Goal: Task Accomplishment & Management: Manage account settings

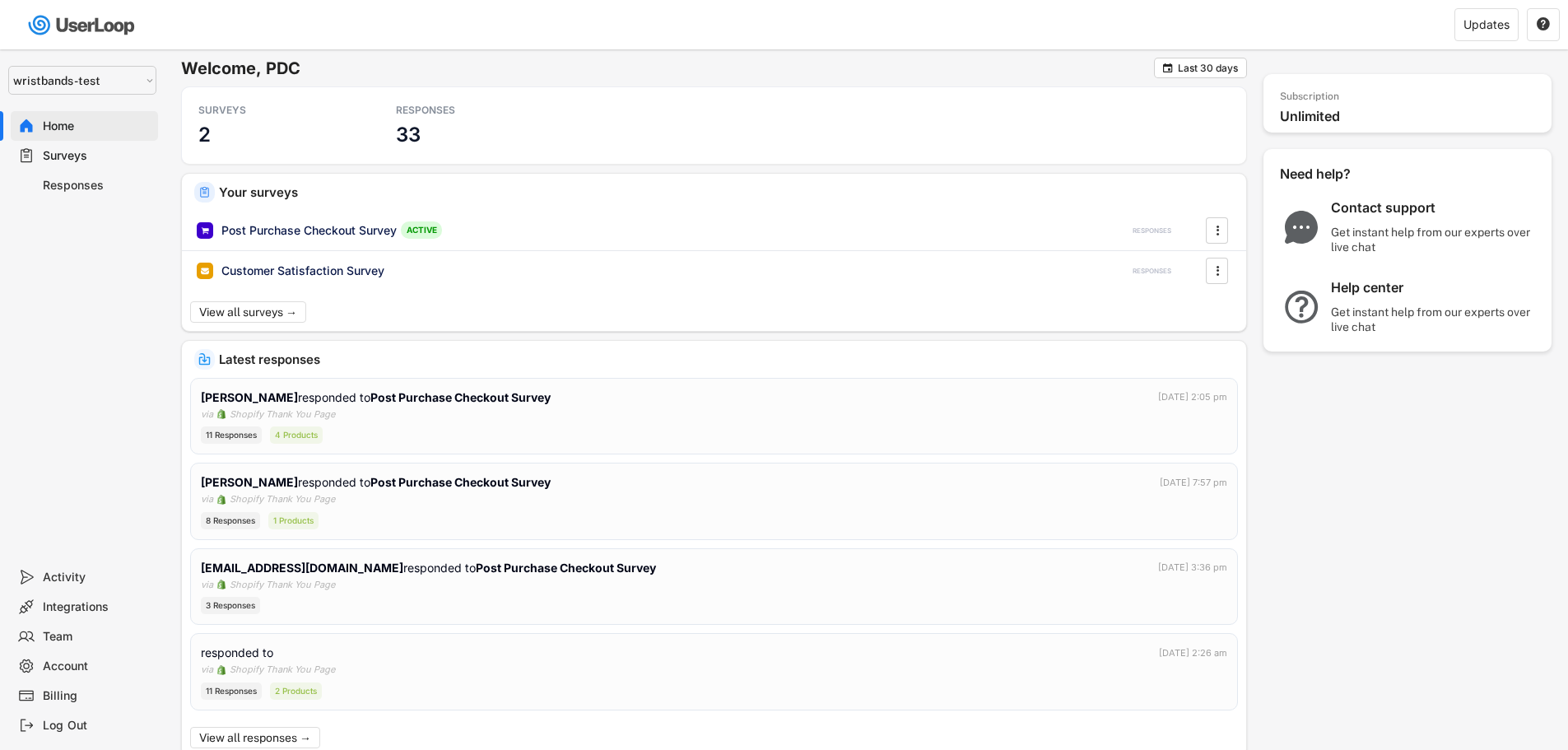
select select ""1348695171700984260__LOOKUP__1755087592031x530942177488485950""
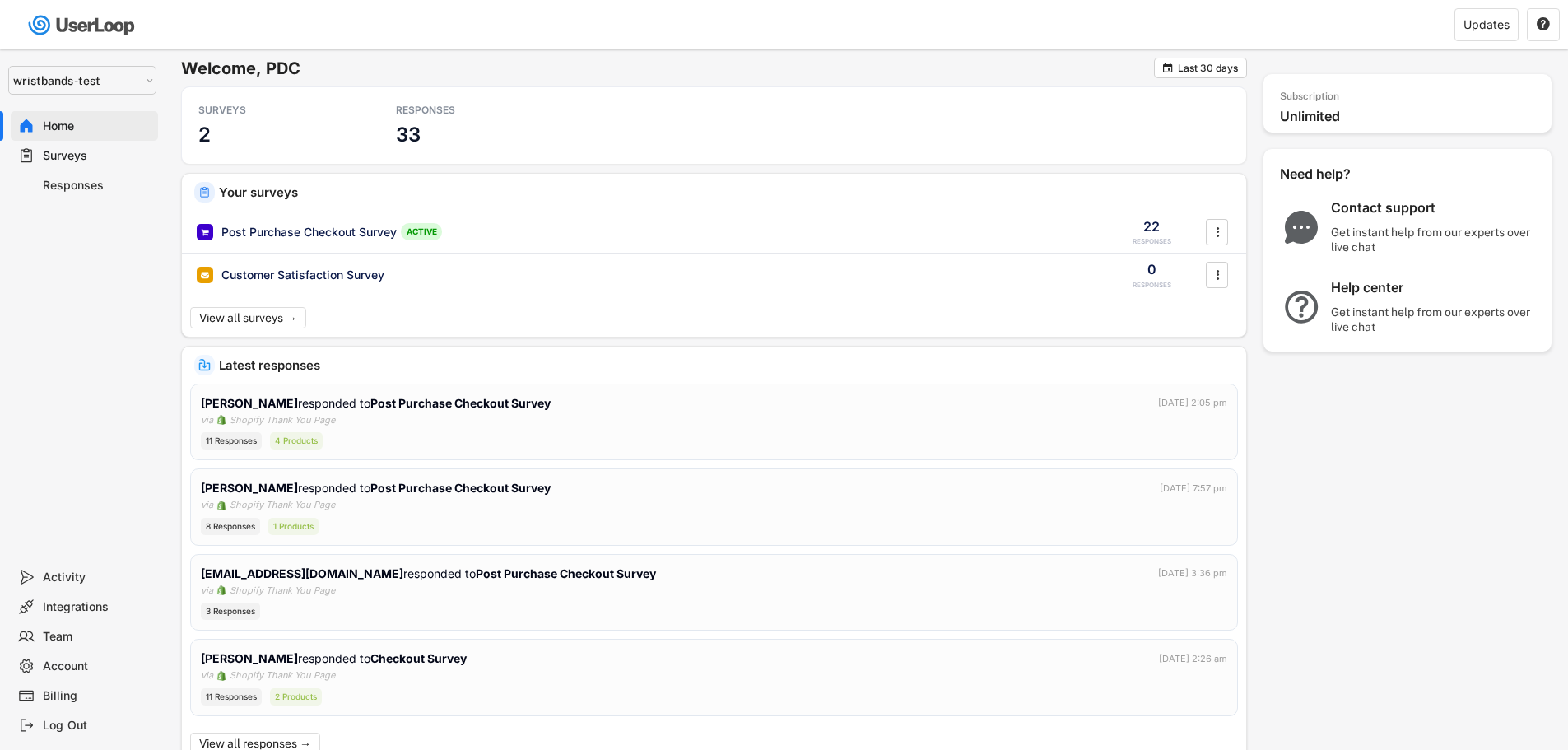
click at [64, 669] on div "Account" at bounding box center [98, 666] width 109 height 15
select select ""en""
select select ""1_week""
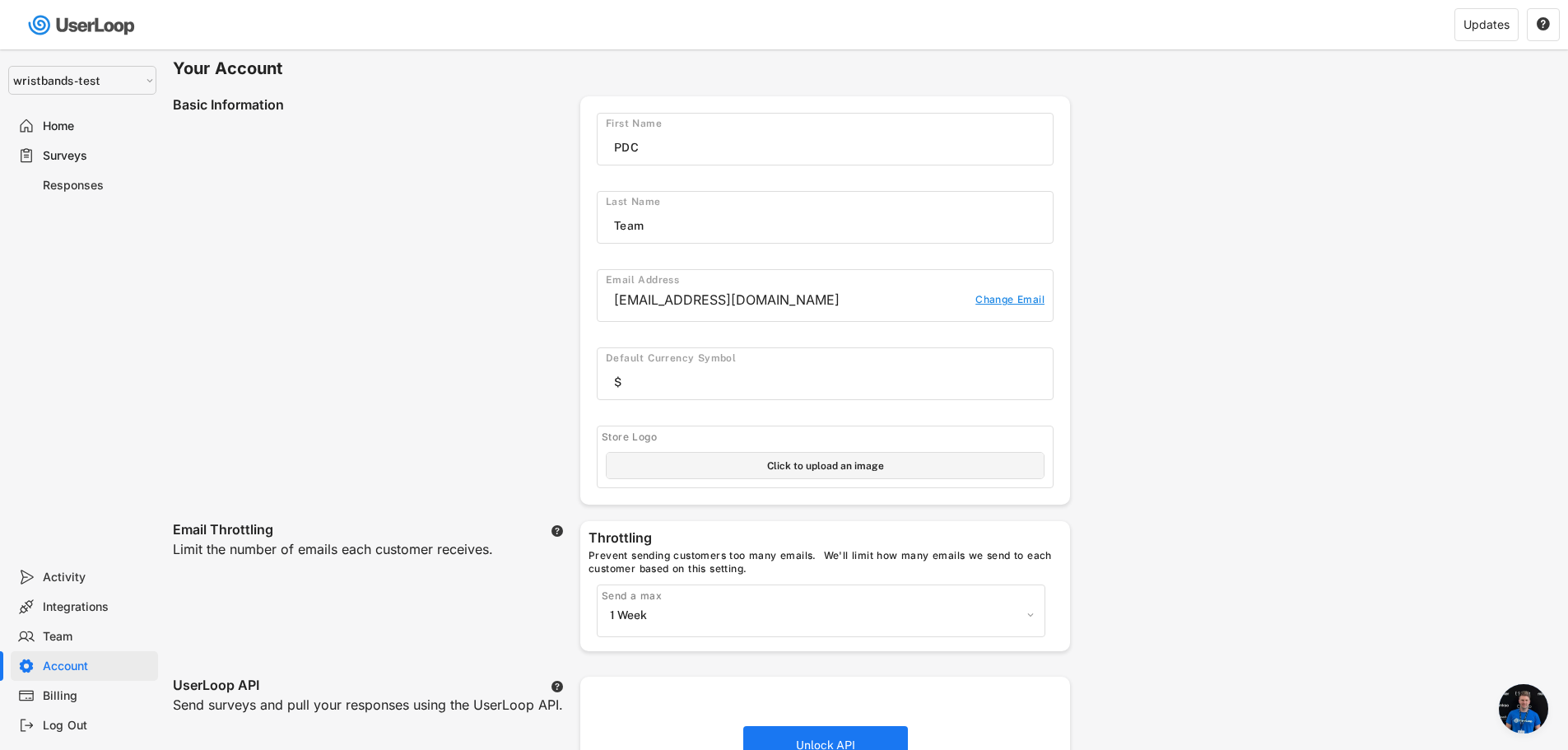
scroll to position [6979, 0]
drag, startPoint x: 748, startPoint y: 296, endPoint x: 576, endPoint y: 319, distance: 173.5
click at [598, 300] on div "sakthivel_kandasamy@bradycorp.com Change Email" at bounding box center [826, 301] width 455 height 29
click at [286, 305] on div "Basic Information First Name Last Name Email Address sakthivel_kandasamy@bradyc…" at bounding box center [622, 300] width 897 height 408
click at [746, 303] on div "[EMAIL_ADDRESS][DOMAIN_NAME]" at bounding box center [790, 300] width 353 height 17
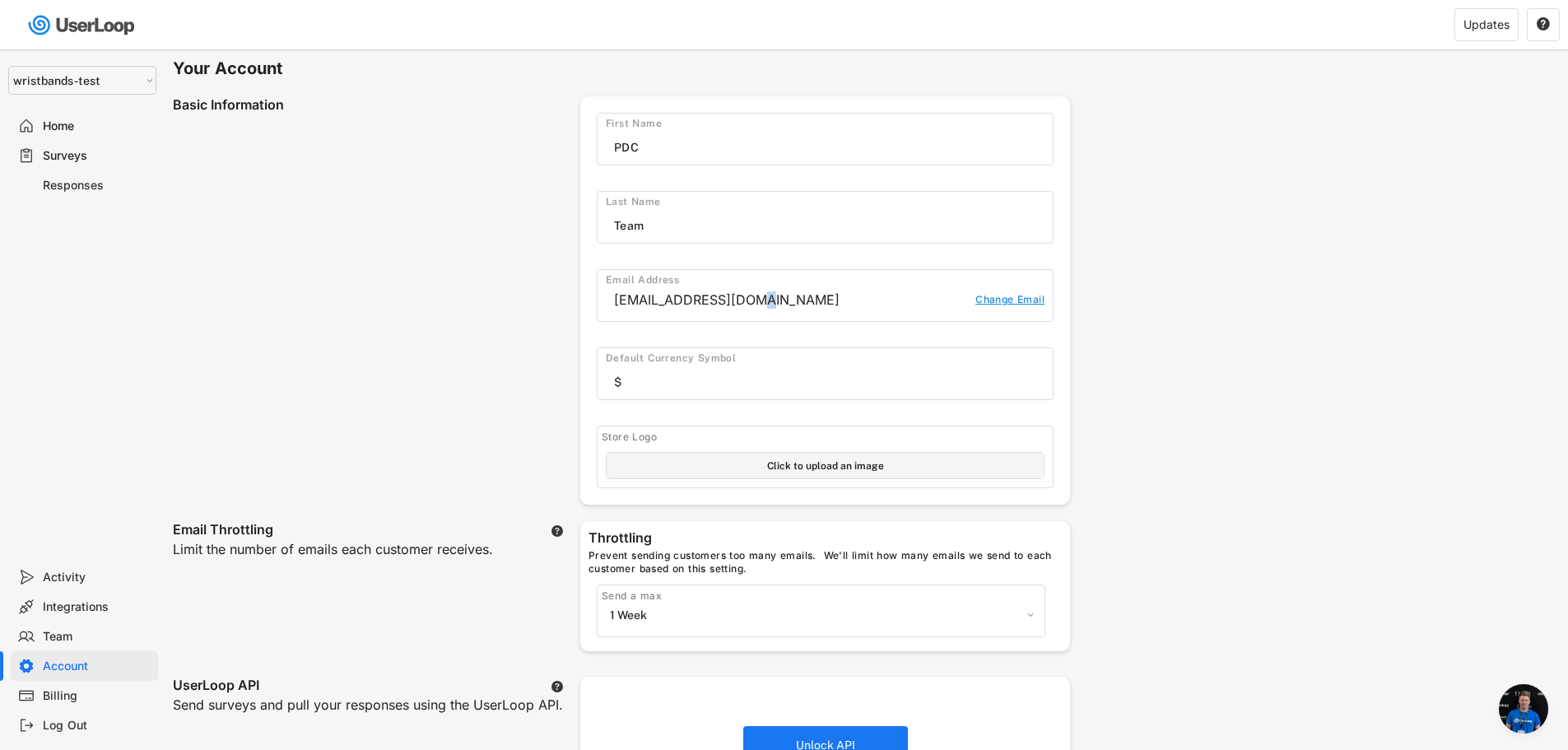
click at [746, 303] on div "[EMAIL_ADDRESS][DOMAIN_NAME]" at bounding box center [790, 300] width 353 height 17
click at [743, 298] on div "[EMAIL_ADDRESS][DOMAIN_NAME]" at bounding box center [790, 300] width 353 height 17
click at [980, 302] on div "Change Email" at bounding box center [1009, 301] width 71 height 17
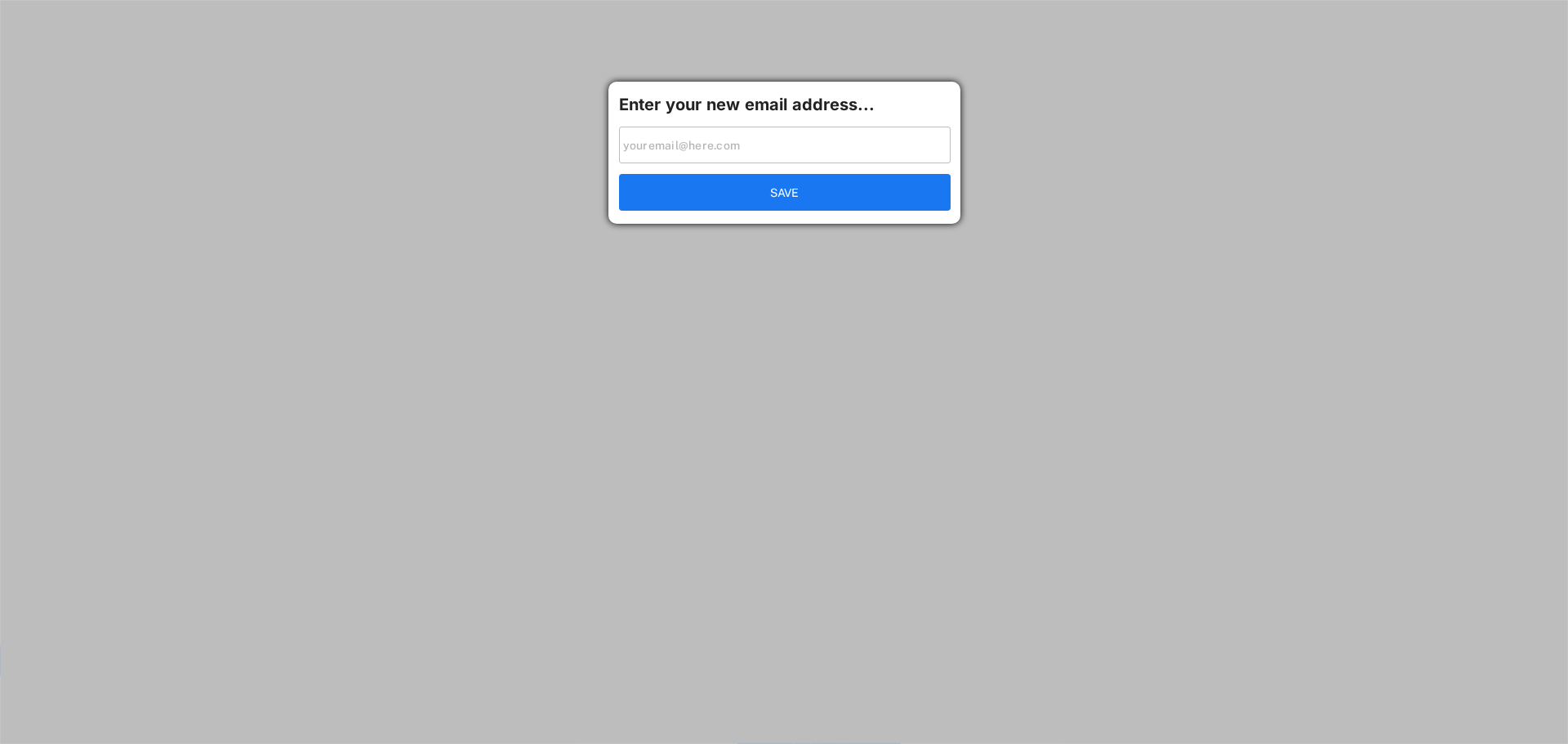
click at [735, 146] on input "input" at bounding box center [784, 144] width 331 height 37
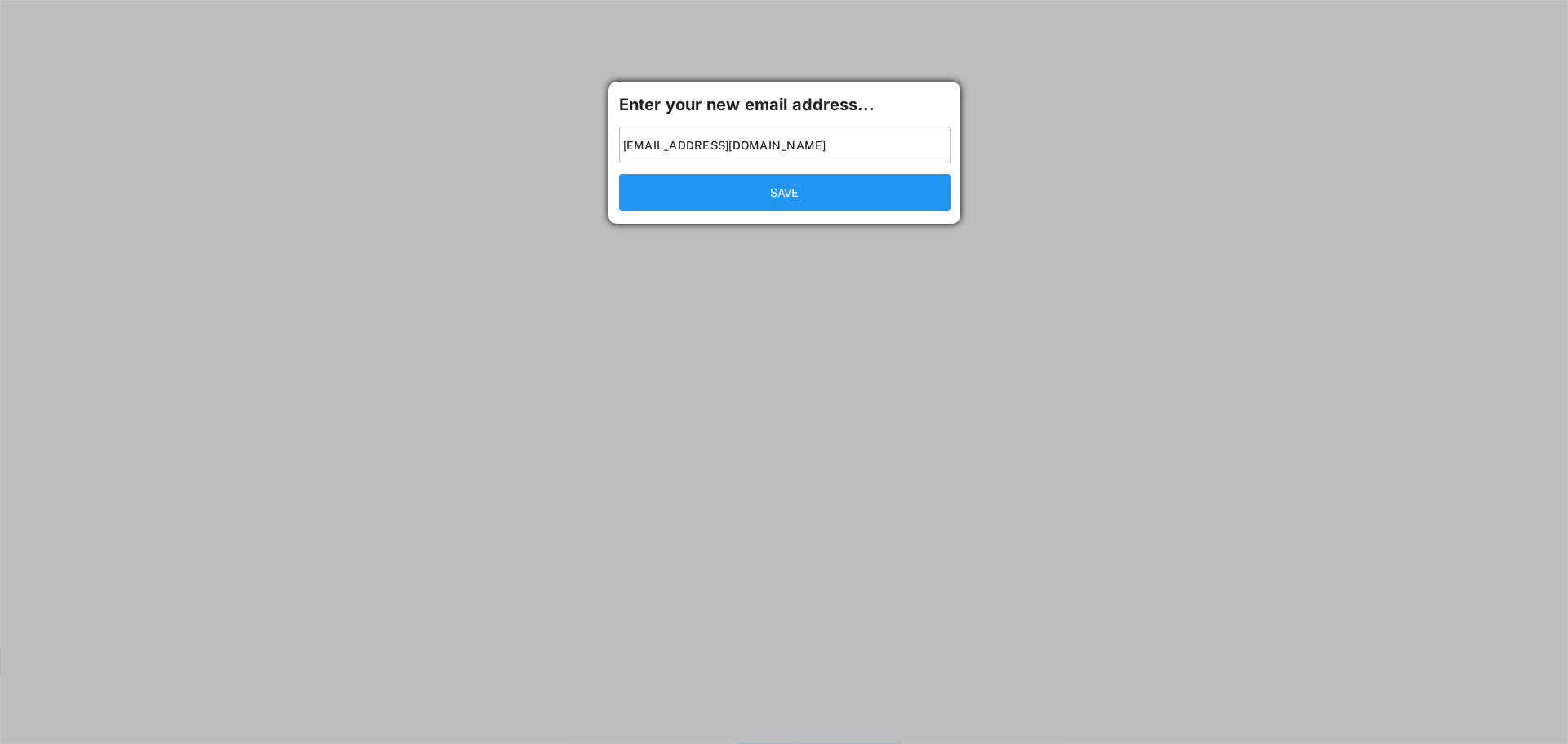
type input "[EMAIL_ADDRESS][DOMAIN_NAME]"
click at [776, 195] on button "SAVE" at bounding box center [784, 192] width 331 height 37
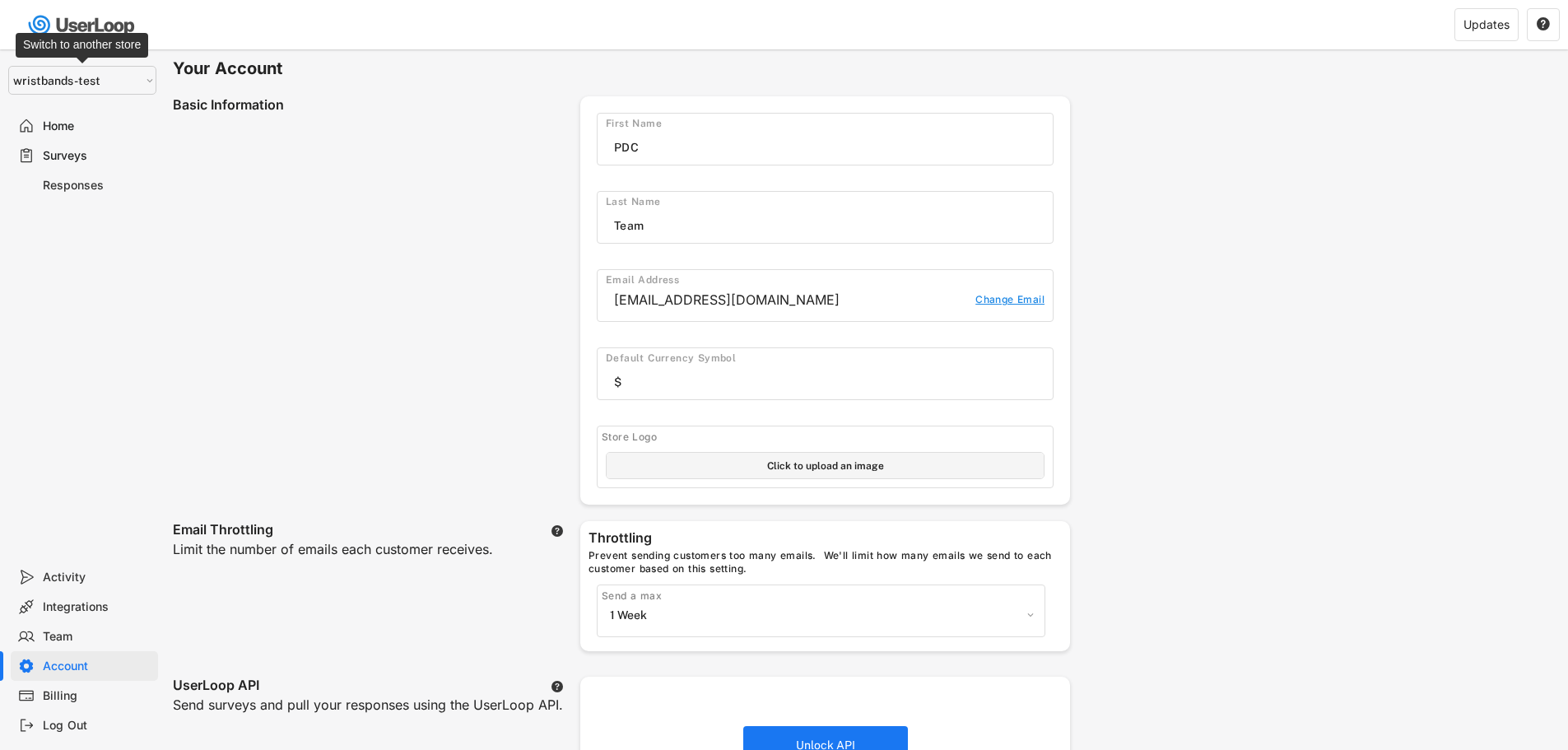
select select ""1_week""
select select ""en""
select select ""1348695171700984260__LOOKUP__1755087592031x530942177488485950""
select select ""1_week""
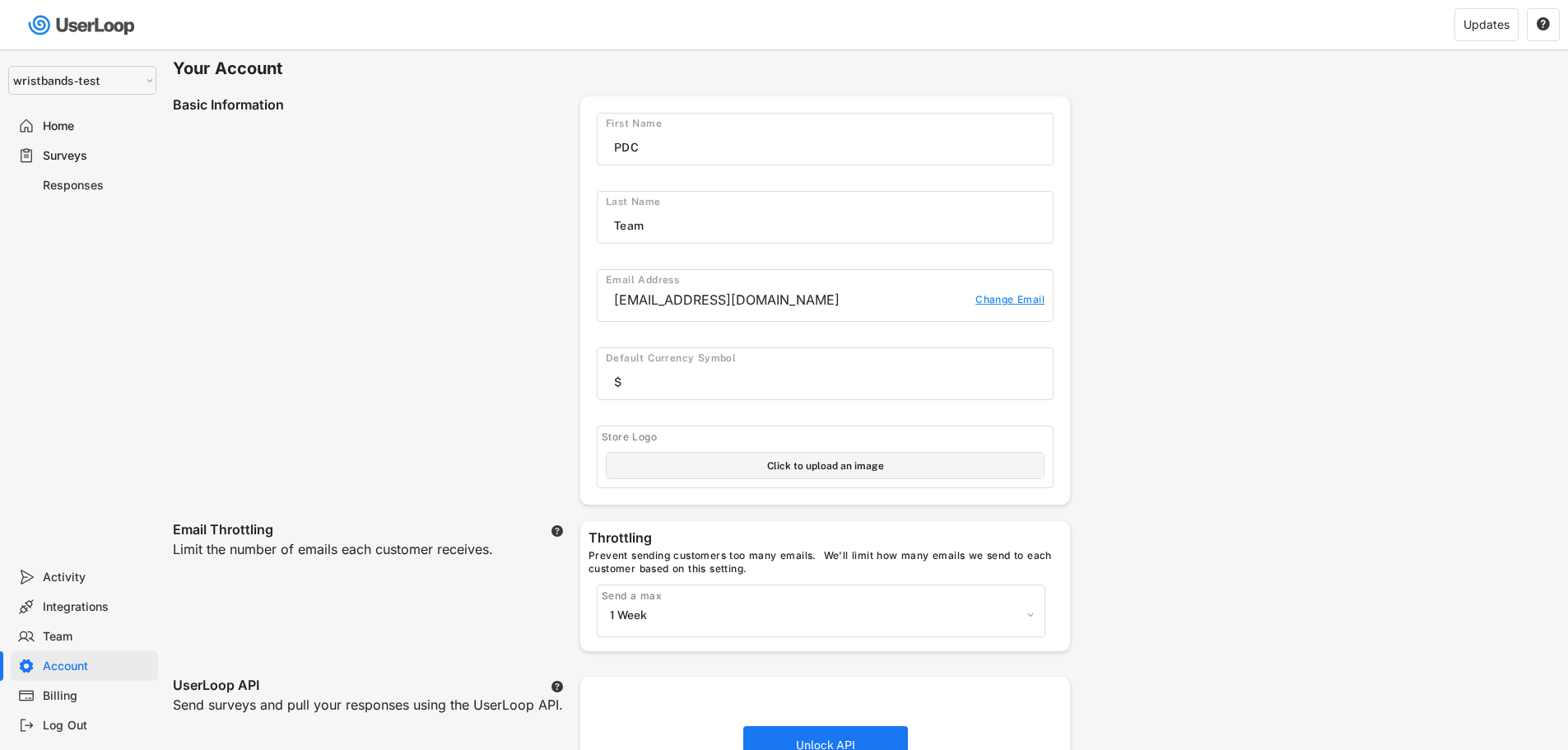
select select ""en""
select select ""1348695171700984260__LOOKUP__1755087592031x530942177488485950""
click at [60, 637] on div "Team" at bounding box center [98, 636] width 109 height 15
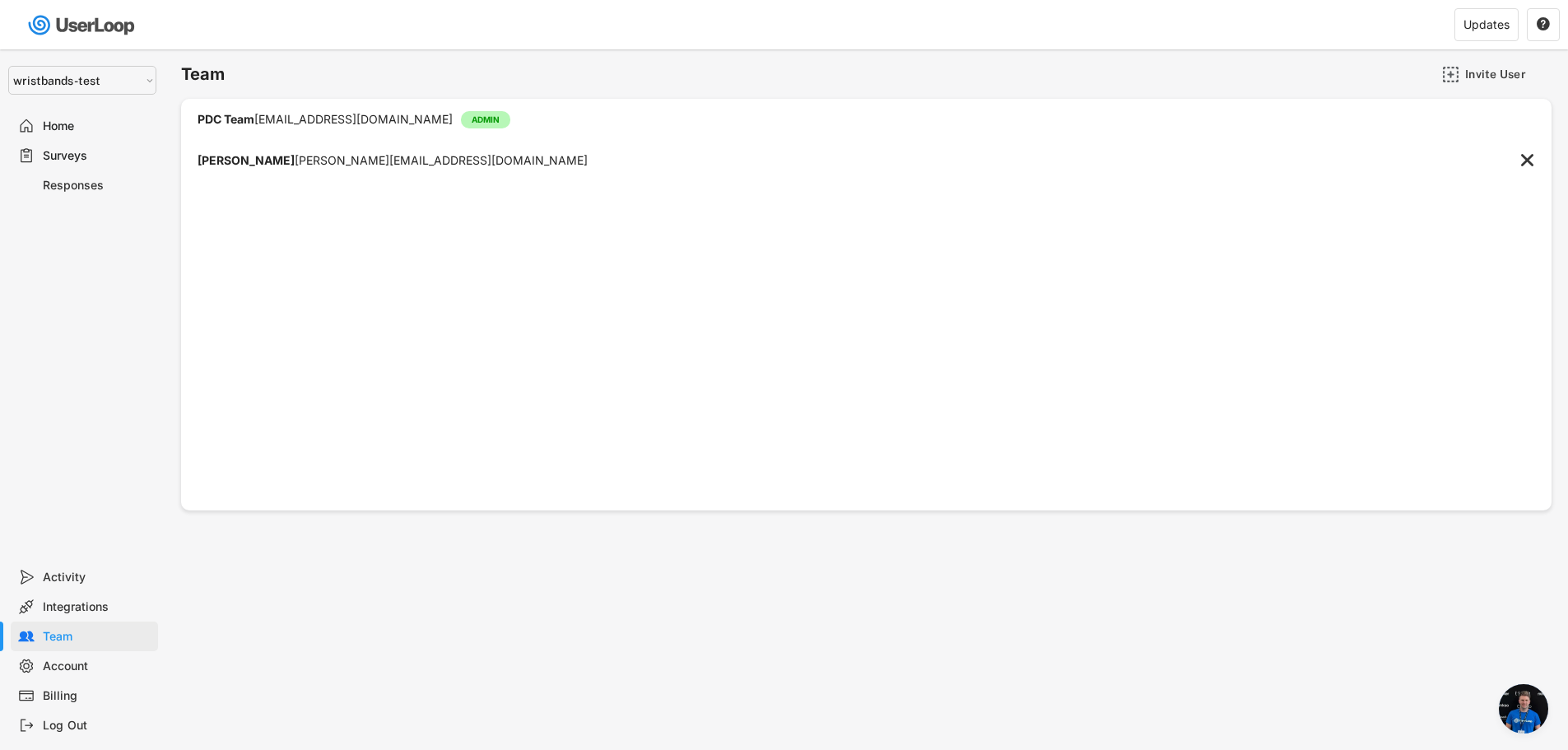
click at [323, 163] on div "[PERSON_NAME] [PERSON_NAME][EMAIL_ADDRESS][DOMAIN_NAME]" at bounding box center [392, 161] width 390 height 11
click at [227, 256] on div "PDC Team [EMAIL_ADDRESS][DOMAIN_NAME] ADMIN  [PERSON_NAME] [PERSON_NAME][EMAIL…" at bounding box center [866, 304] width 1370 height 411
click at [1485, 74] on div "Invite User" at bounding box center [1506, 74] width 82 height 14
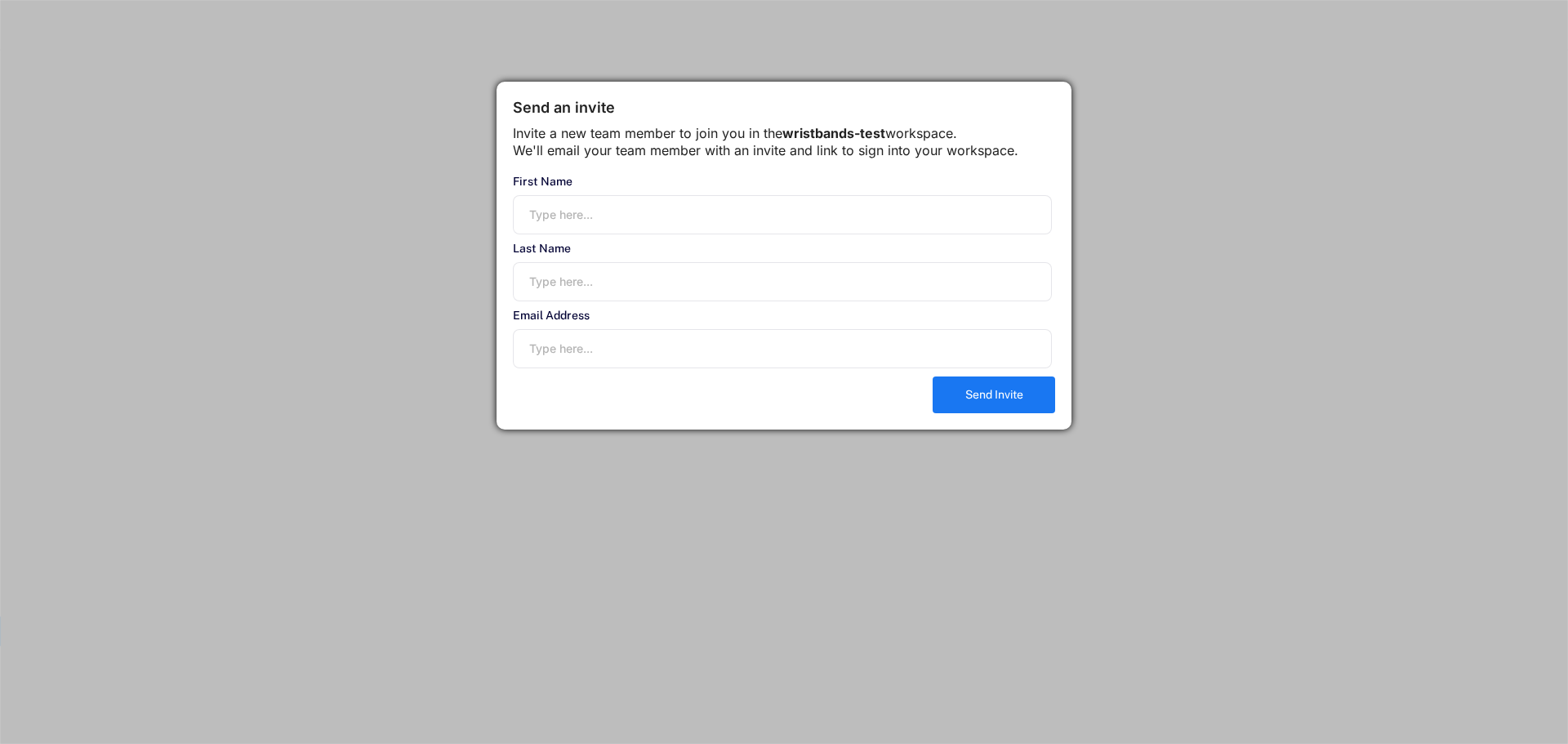
click at [628, 234] on input "input" at bounding box center [782, 214] width 539 height 39
drag, startPoint x: 581, startPoint y: 236, endPoint x: 494, endPoint y: 251, distance: 88.3
click at [494, 251] on body "missing element 0% 0% 0% 0% Your Account Basic Information First Name Last Name…" at bounding box center [784, 372] width 1568 height 744
type input "PDC"
type input "Team"
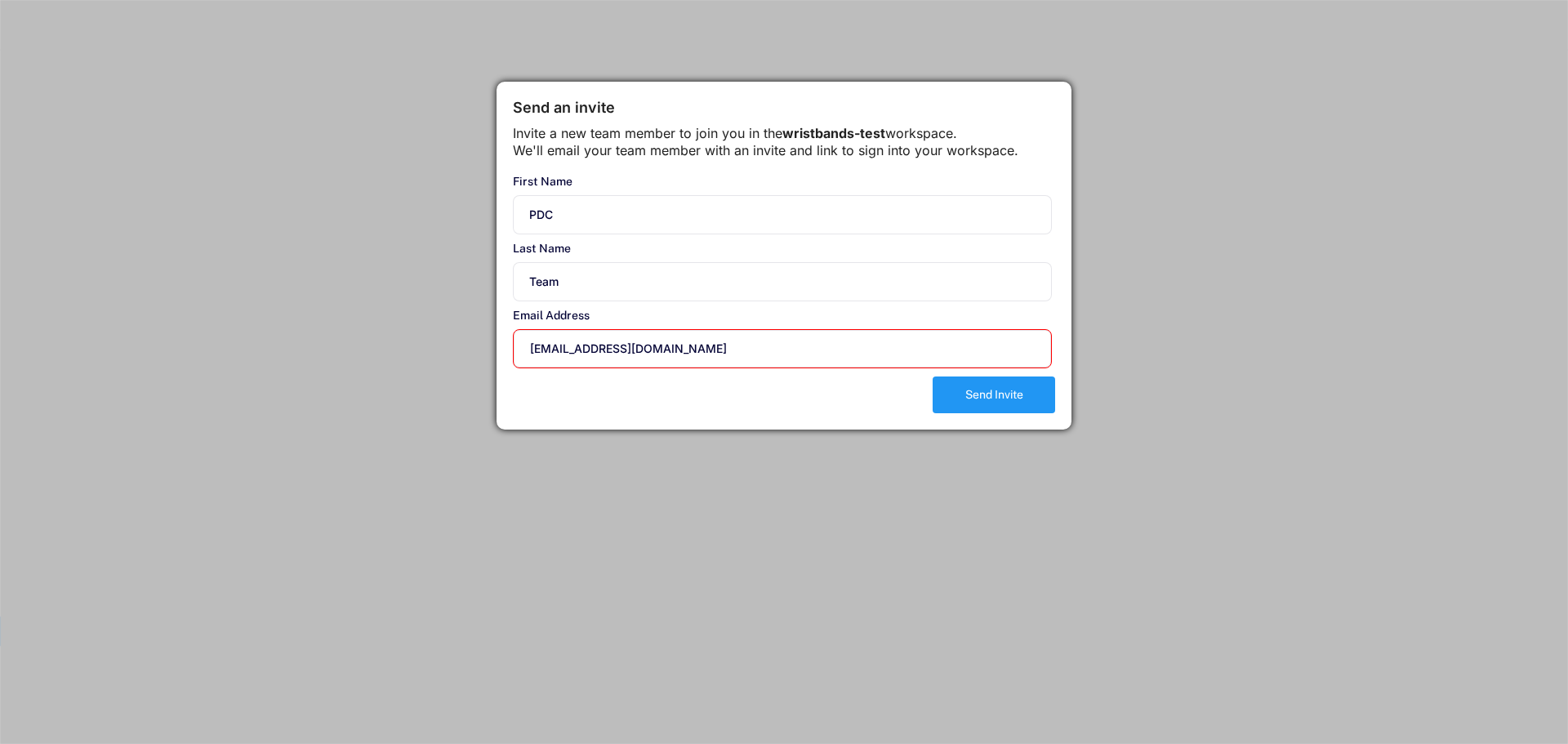
click at [978, 413] on button "Send Invite" at bounding box center [993, 395] width 122 height 37
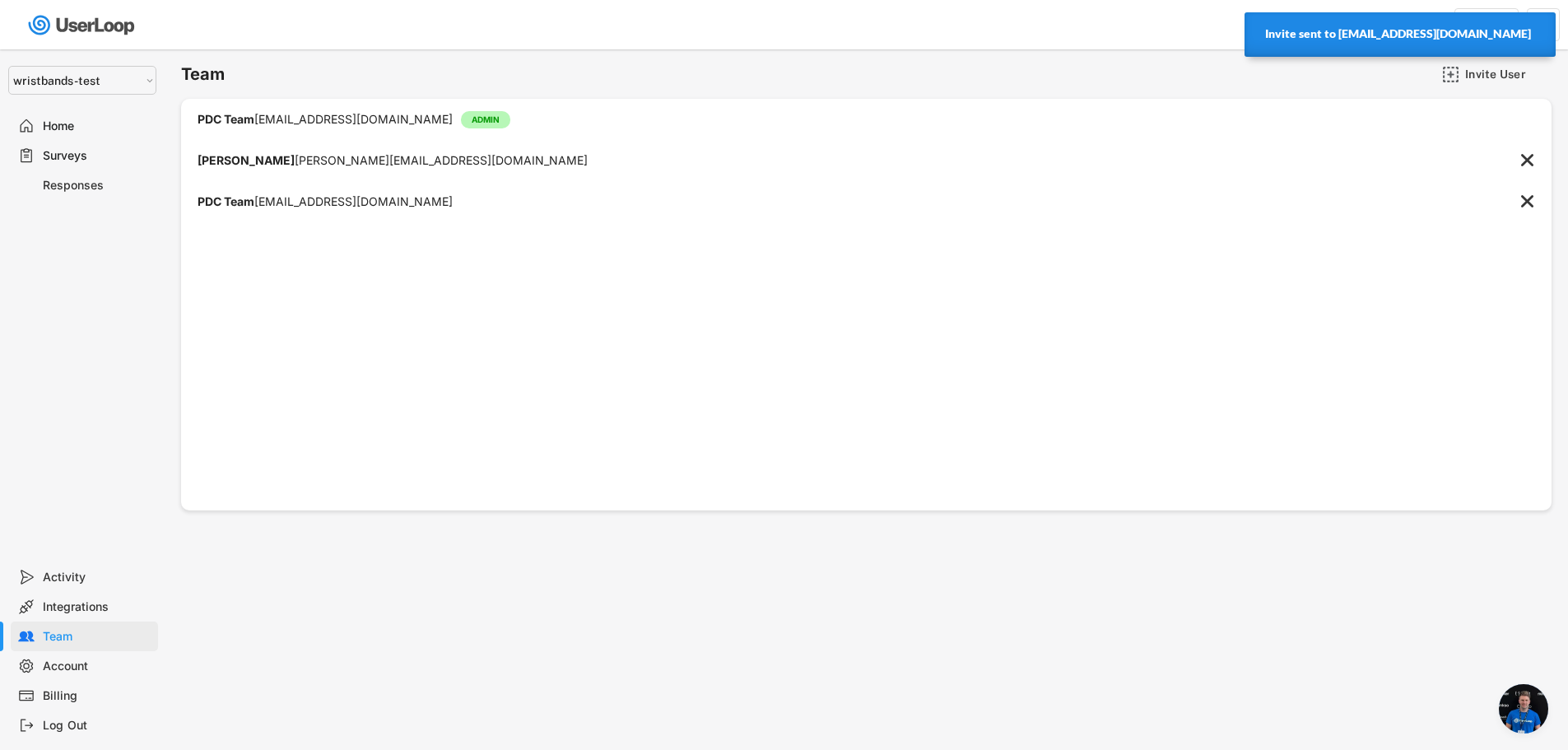
click at [432, 203] on div "PDC Team [EMAIL_ADDRESS][DOMAIN_NAME]" at bounding box center [850, 202] width 1337 height 13
click at [1530, 210] on text "" at bounding box center [1527, 201] width 12 height 17
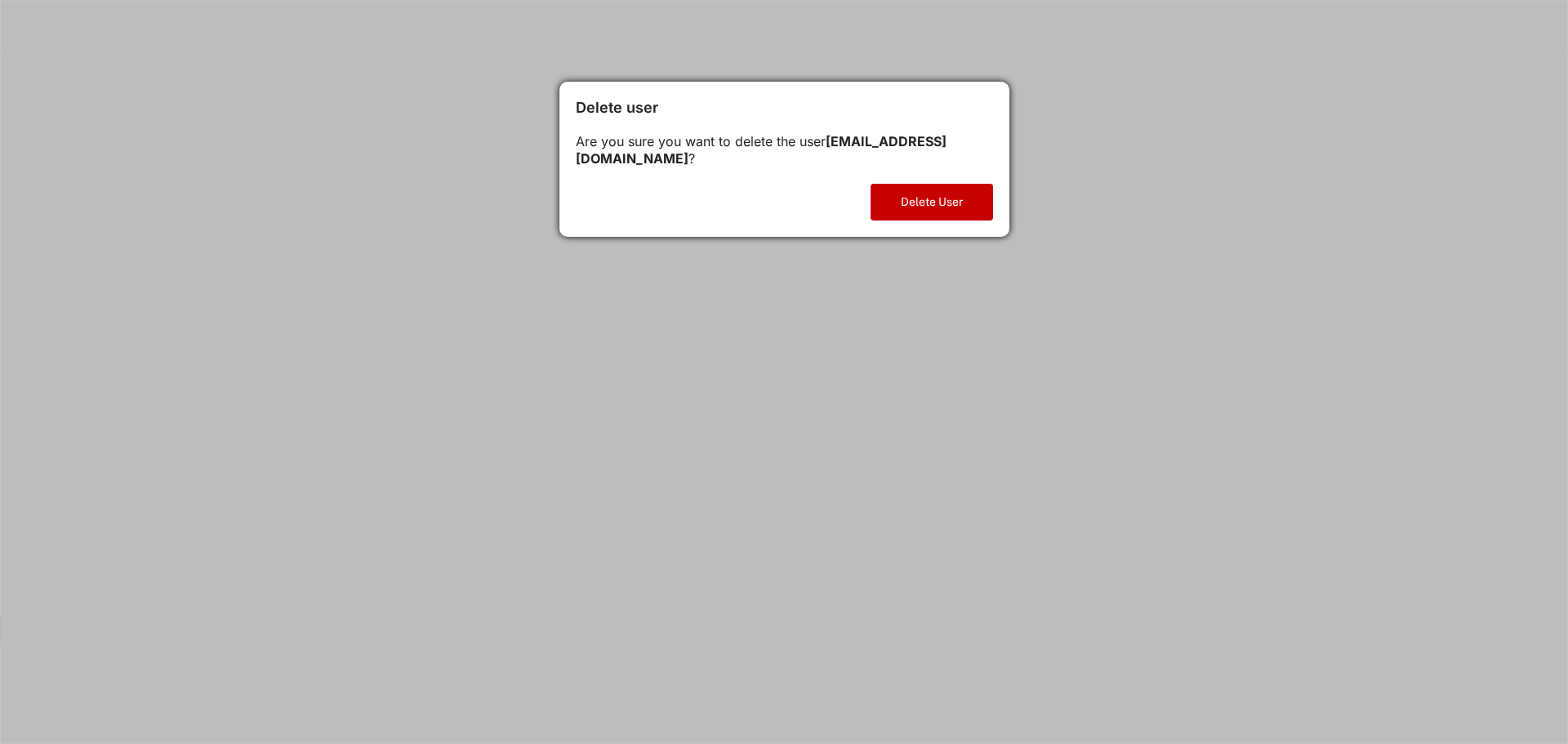
click at [914, 210] on button "Delete User" at bounding box center [931, 202] width 122 height 37
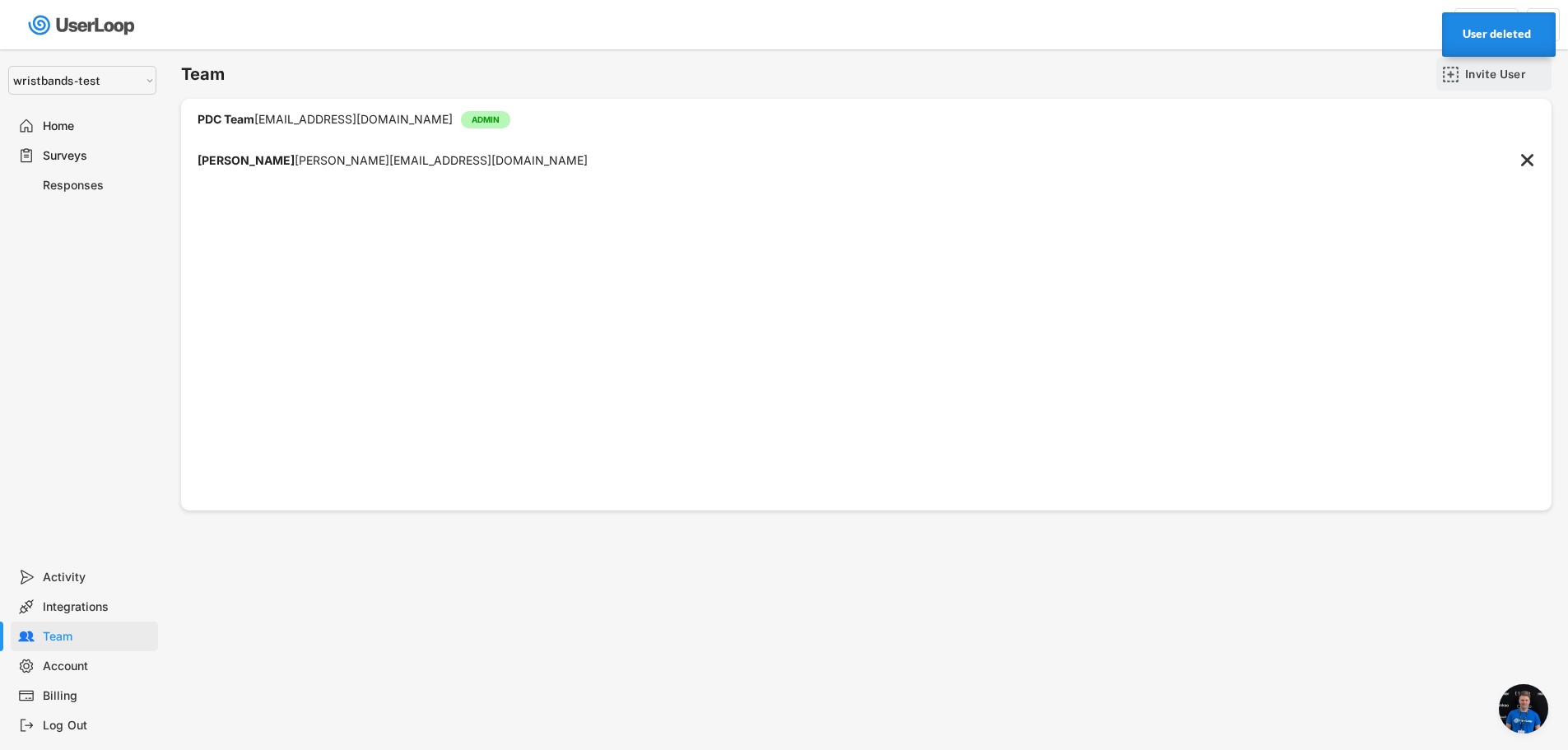
click at [1489, 76] on div "Invite User" at bounding box center [1506, 74] width 82 height 14
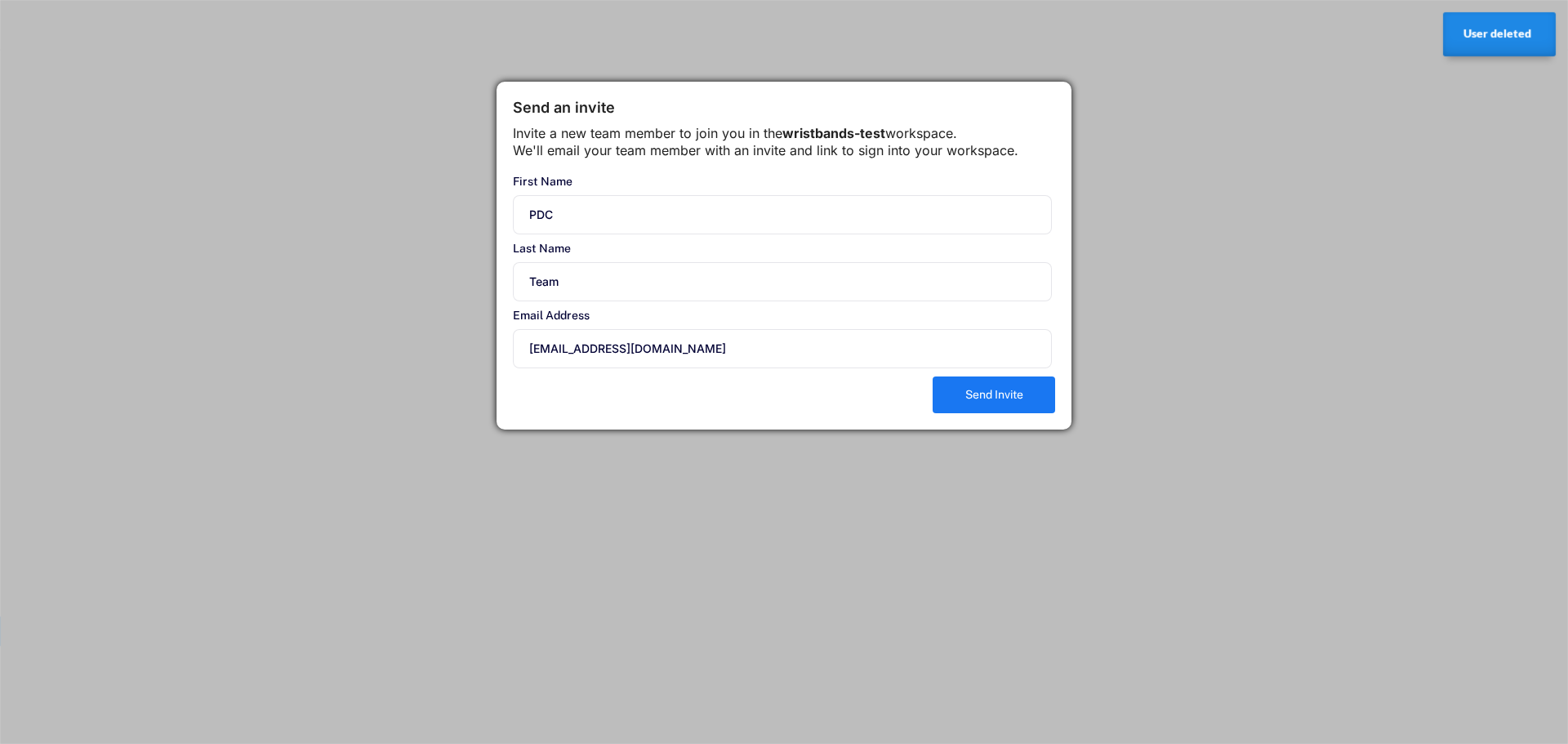
click at [616, 364] on input "[EMAIL_ADDRESS][DOMAIN_NAME]" at bounding box center [782, 348] width 539 height 39
click at [651, 365] on input "[EMAIL_ADDRESS][DOMAIN_NAME]" at bounding box center [782, 348] width 539 height 39
click at [649, 365] on input "[EMAIL_ADDRESS][DOMAIN_NAME]" at bounding box center [782, 348] width 539 height 39
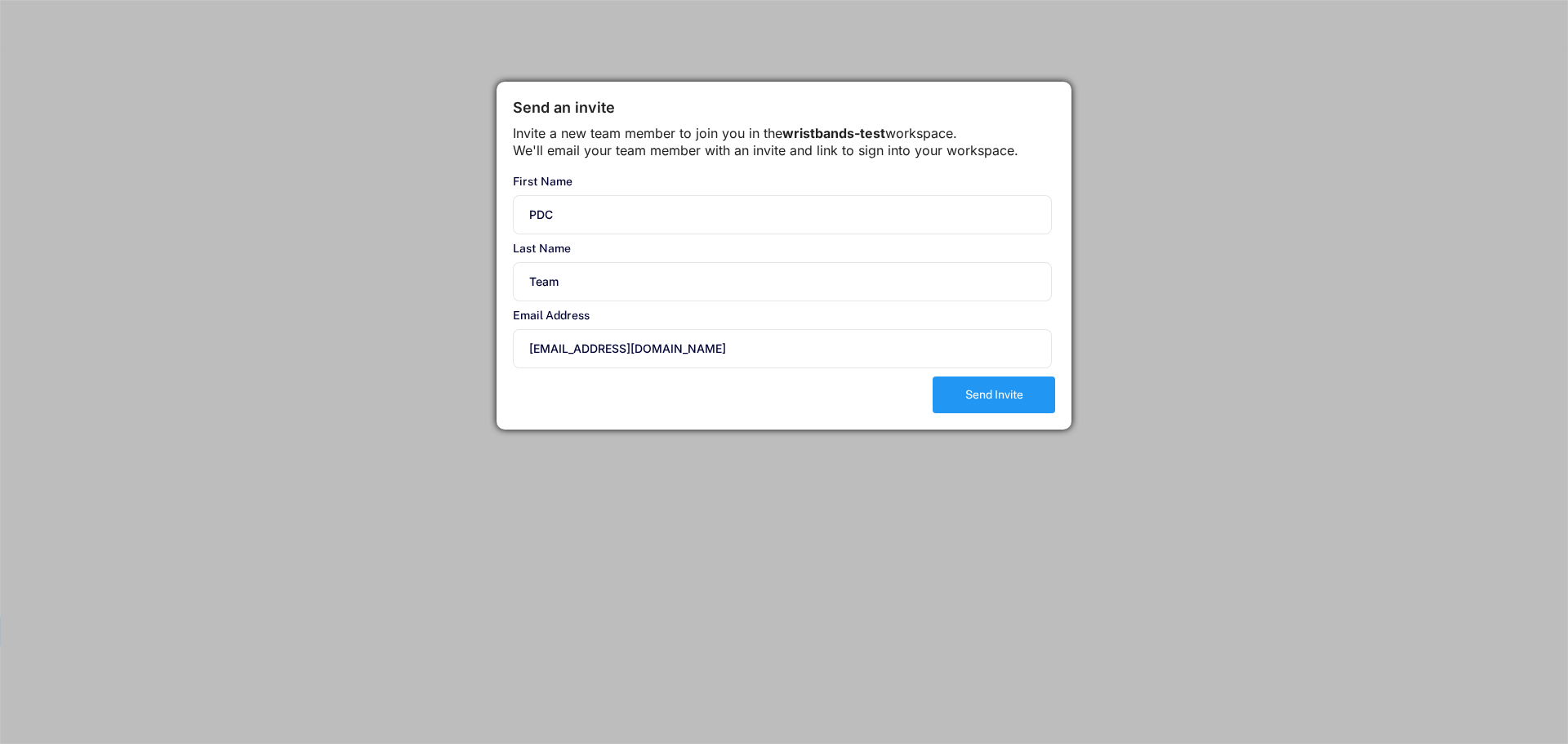
type input "[EMAIL_ADDRESS][DOMAIN_NAME]"
click at [967, 404] on button "Send Invite" at bounding box center [993, 395] width 122 height 37
